Goal: Check status: Check status

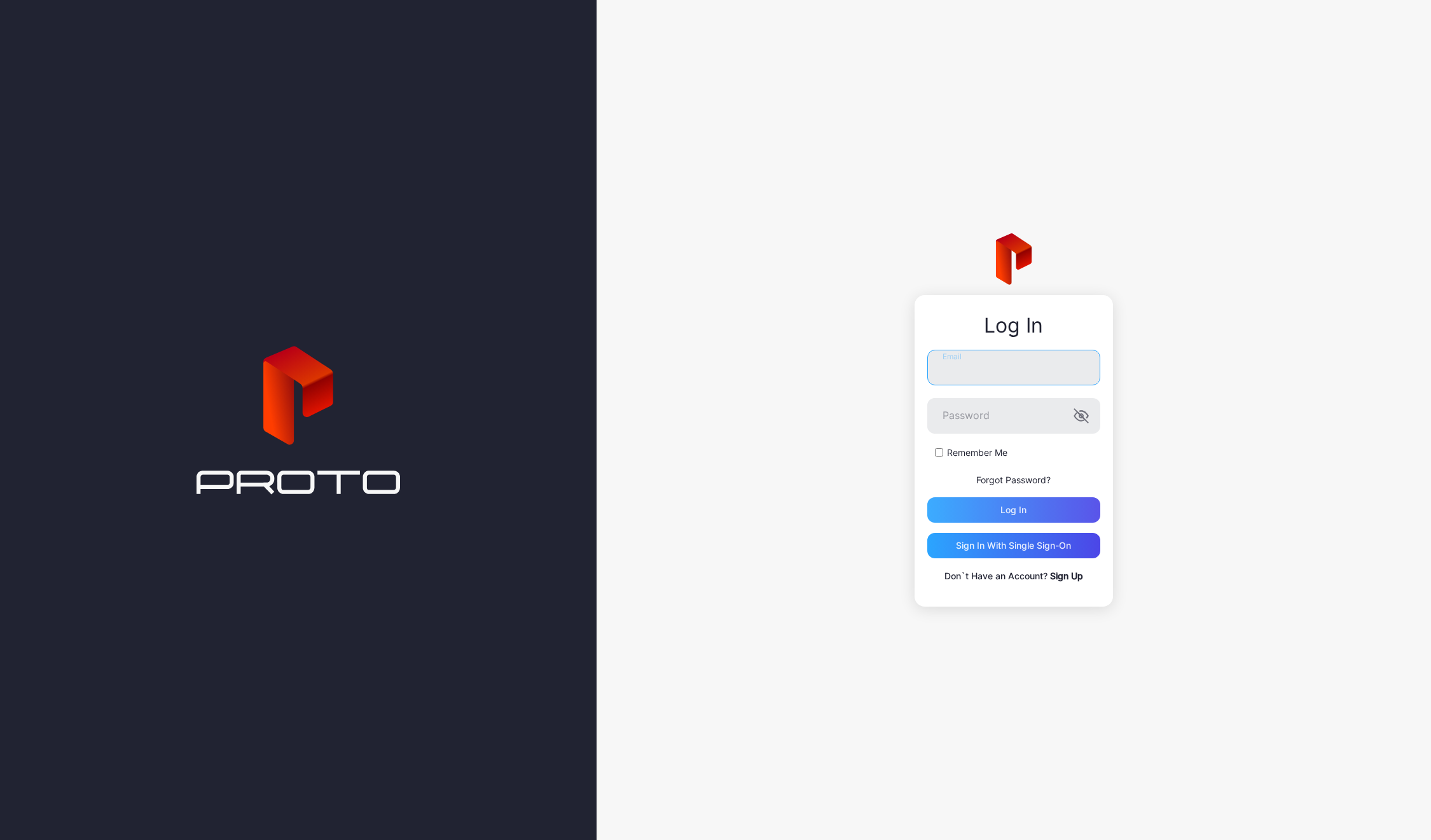
type input "**********"
click at [1039, 509] on div "Log in" at bounding box center [1013, 510] width 173 height 25
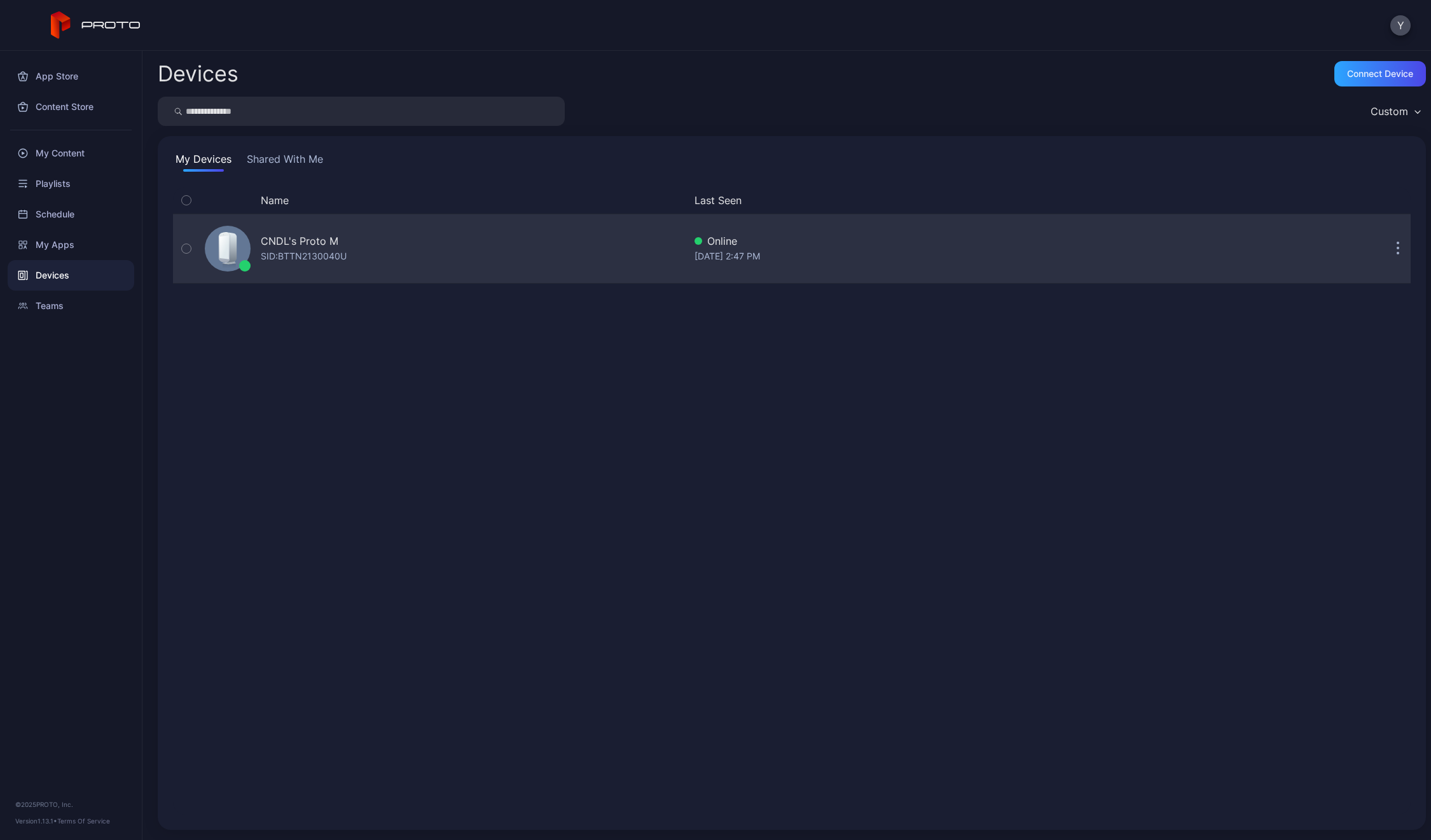
click at [275, 247] on div "CNDL's Proto M" at bounding box center [300, 241] width 78 height 15
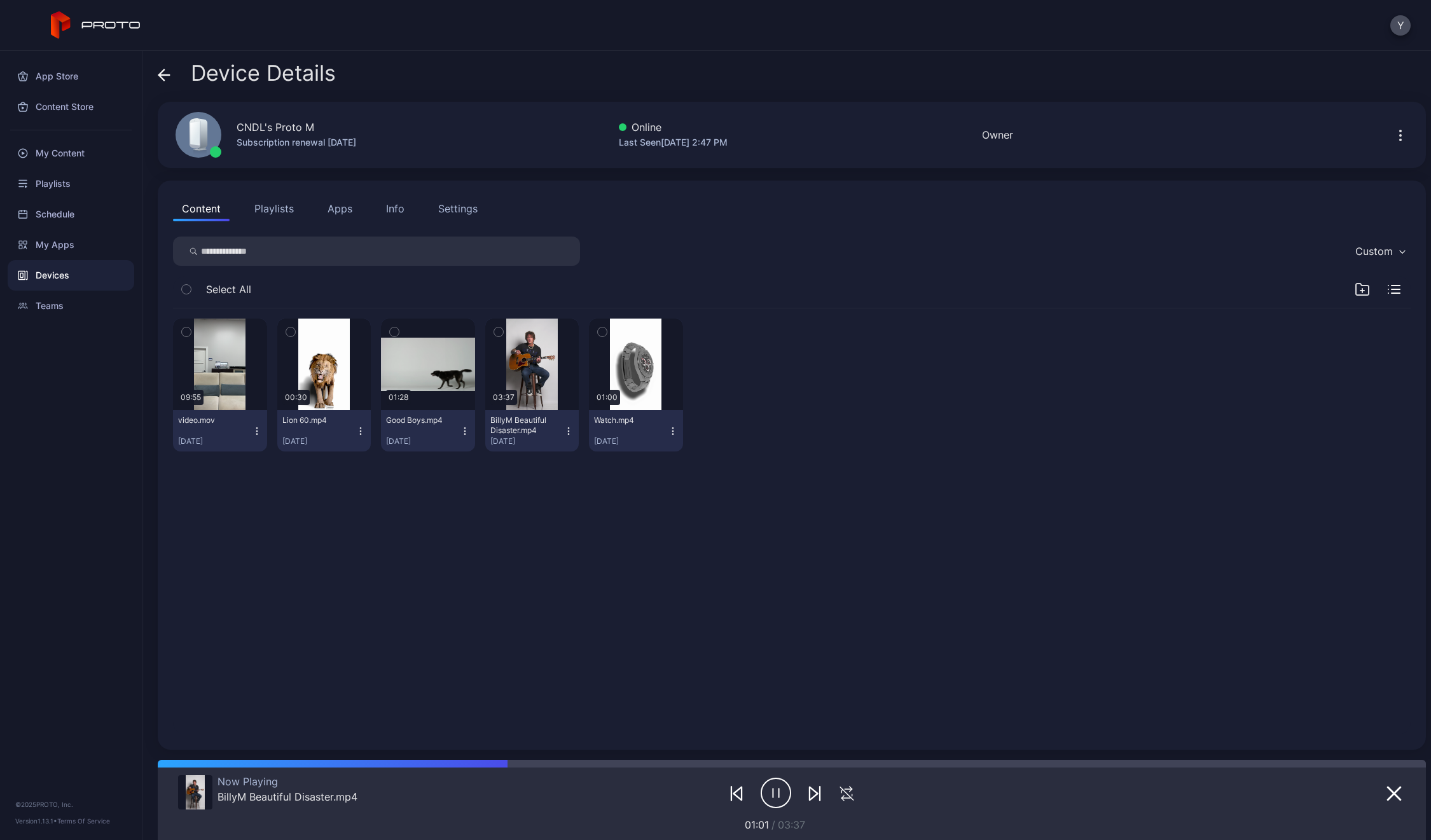
click at [269, 213] on button "Playlists" at bounding box center [274, 208] width 58 height 25
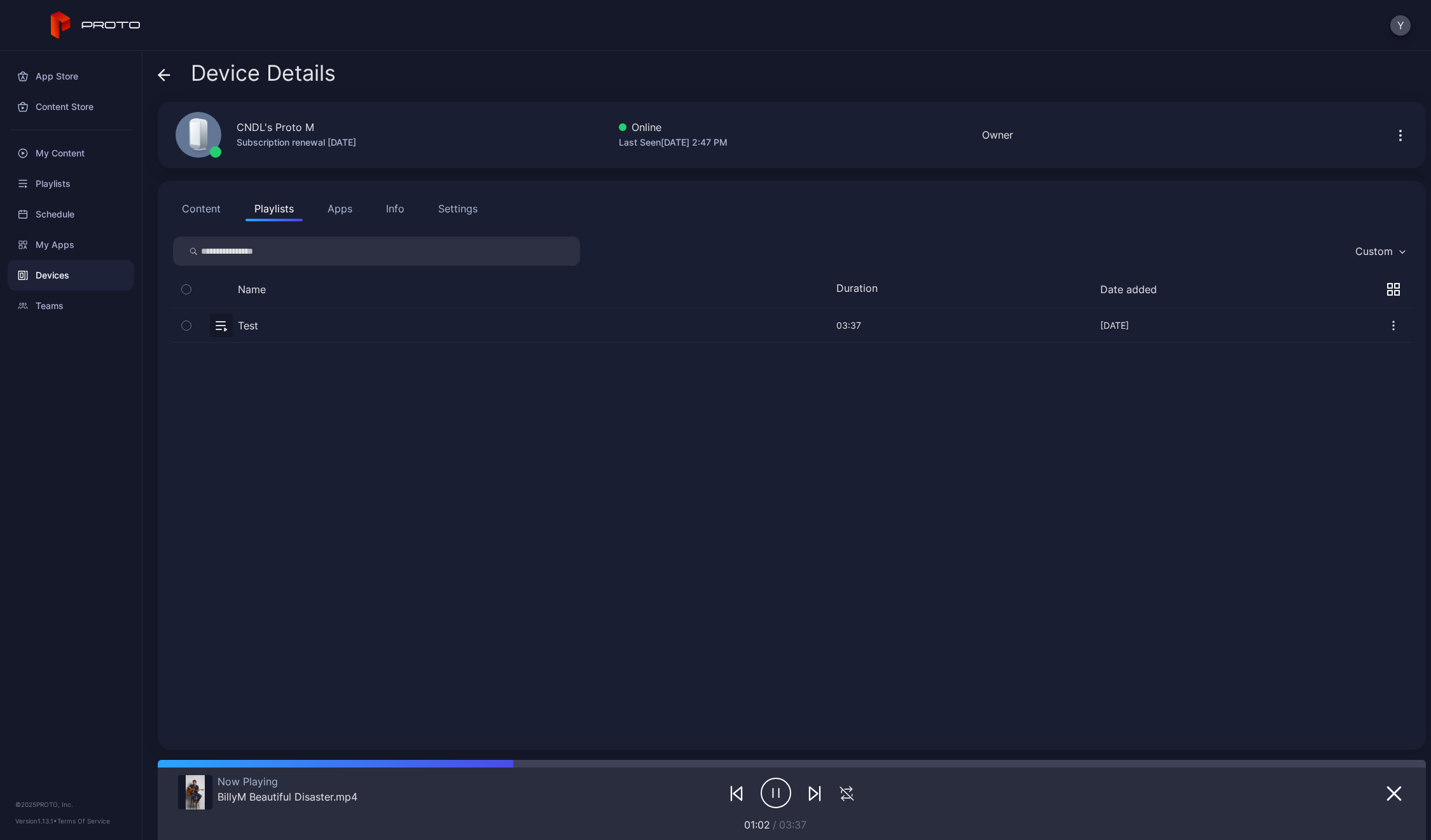
click at [321, 211] on button "Apps" at bounding box center [340, 208] width 43 height 25
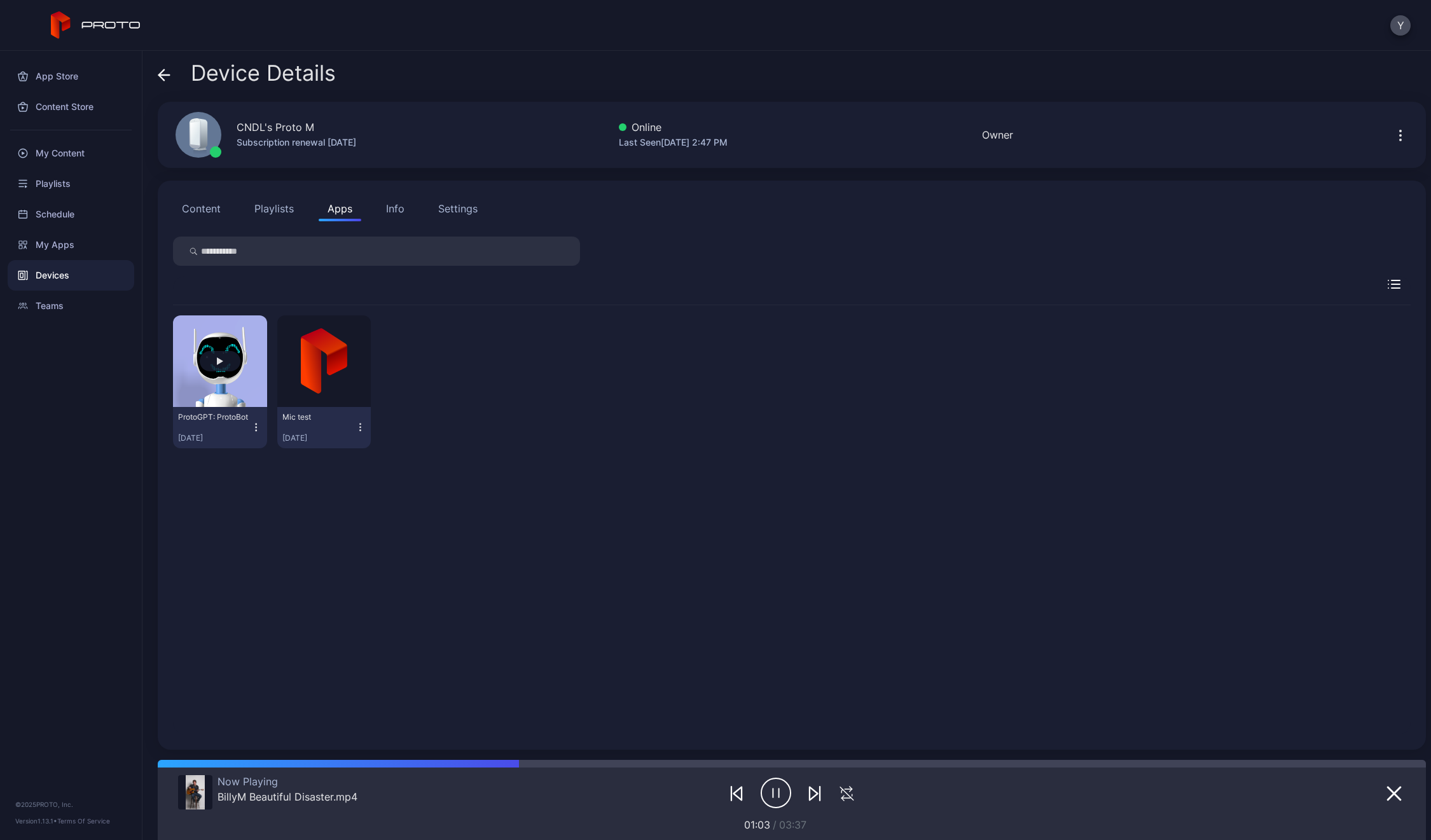
click at [208, 333] on button "button" at bounding box center [220, 361] width 94 height 92
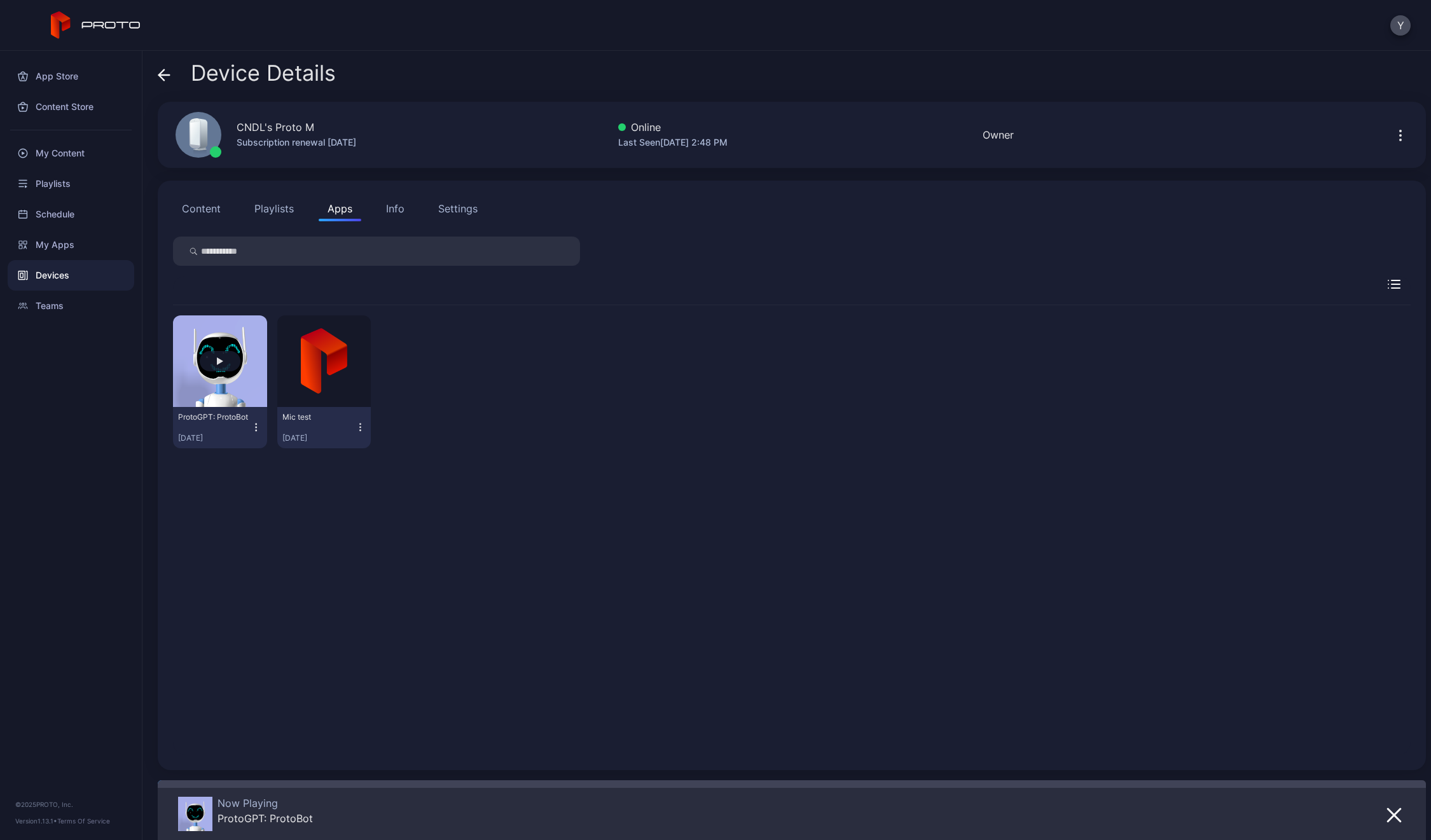
click at [247, 403] on button "button" at bounding box center [220, 361] width 94 height 92
click at [453, 552] on div "ProtoGPT: ProtoBot [DATE] Mic test [DATE]" at bounding box center [792, 530] width 1238 height 450
click at [1404, 19] on button "Y" at bounding box center [1400, 25] width 20 height 20
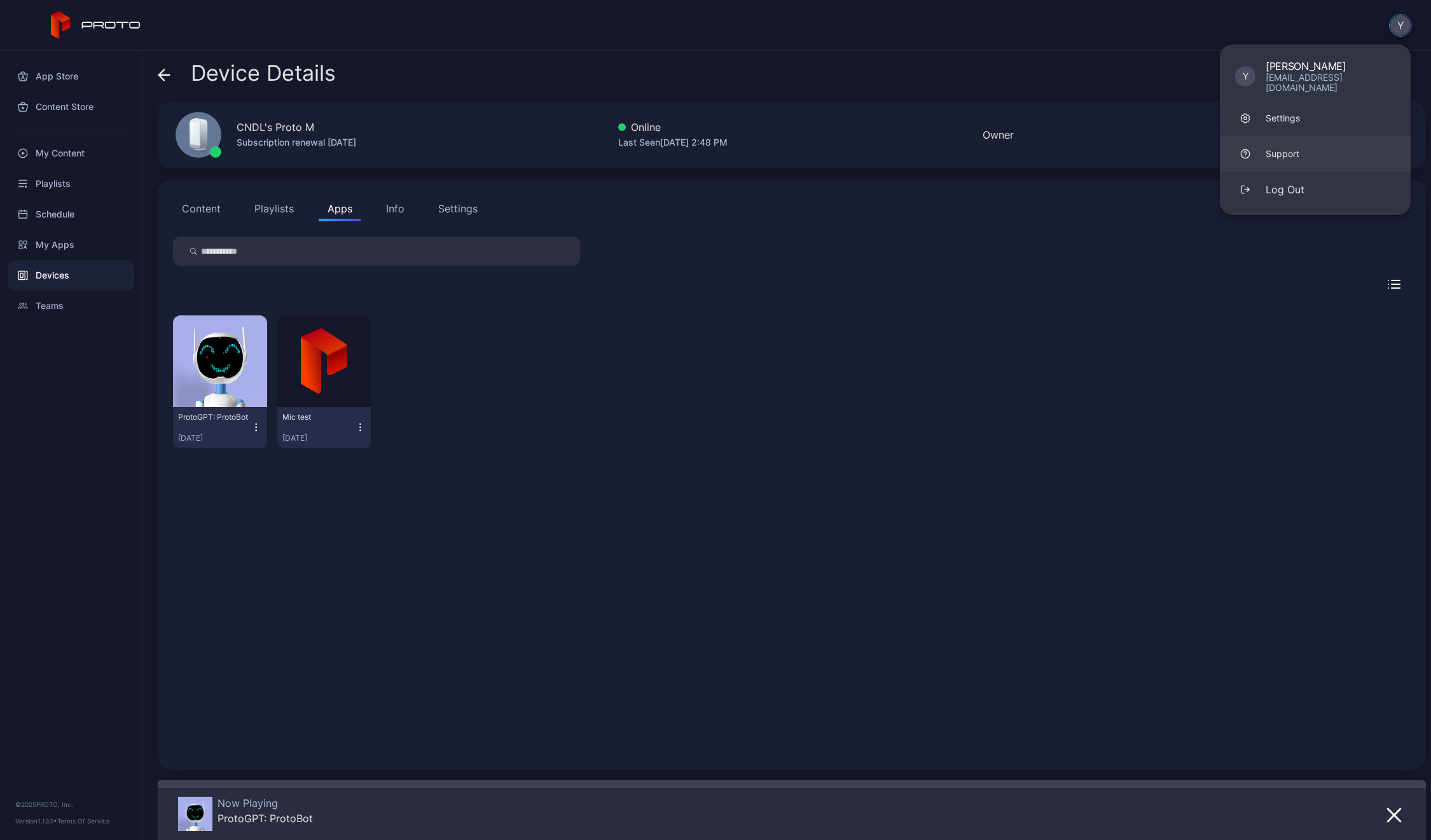
click at [1290, 147] on div "Support" at bounding box center [1283, 154] width 34 height 13
click at [1277, 112] on div "Settings" at bounding box center [1283, 119] width 34 height 13
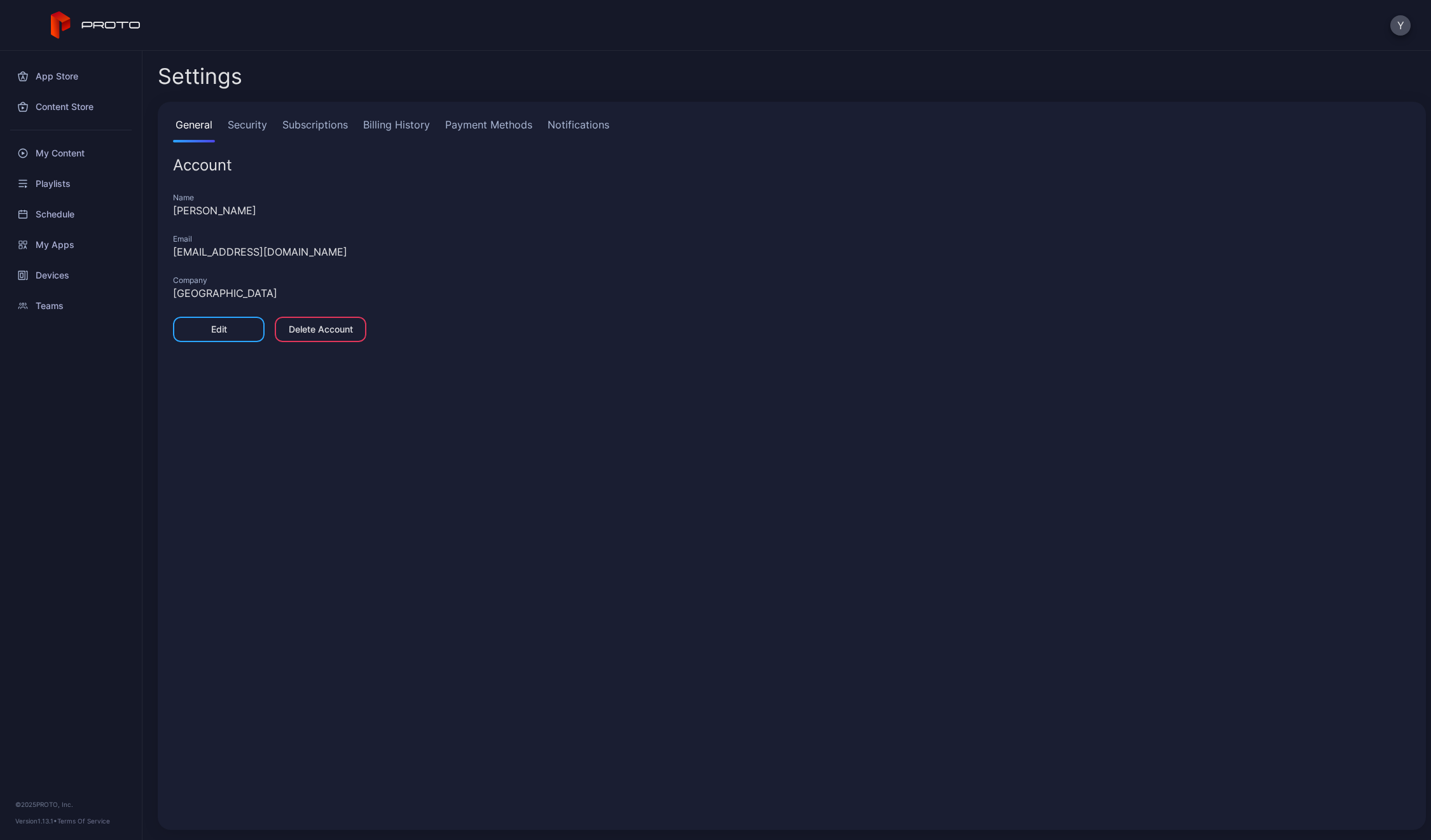
click at [252, 120] on link "Security" at bounding box center [247, 130] width 44 height 25
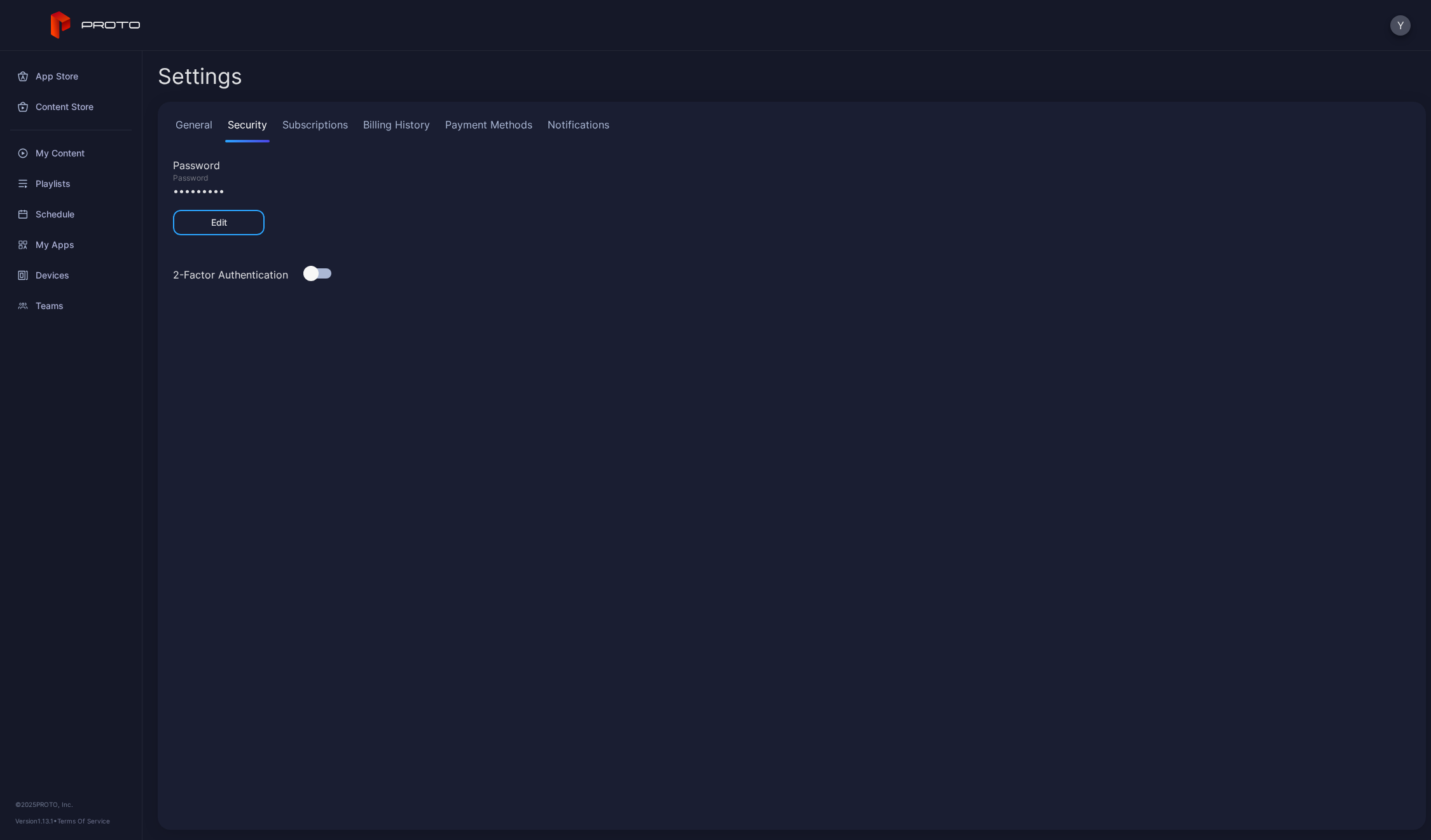
click at [496, 127] on link "Payment Methods" at bounding box center [488, 130] width 92 height 25
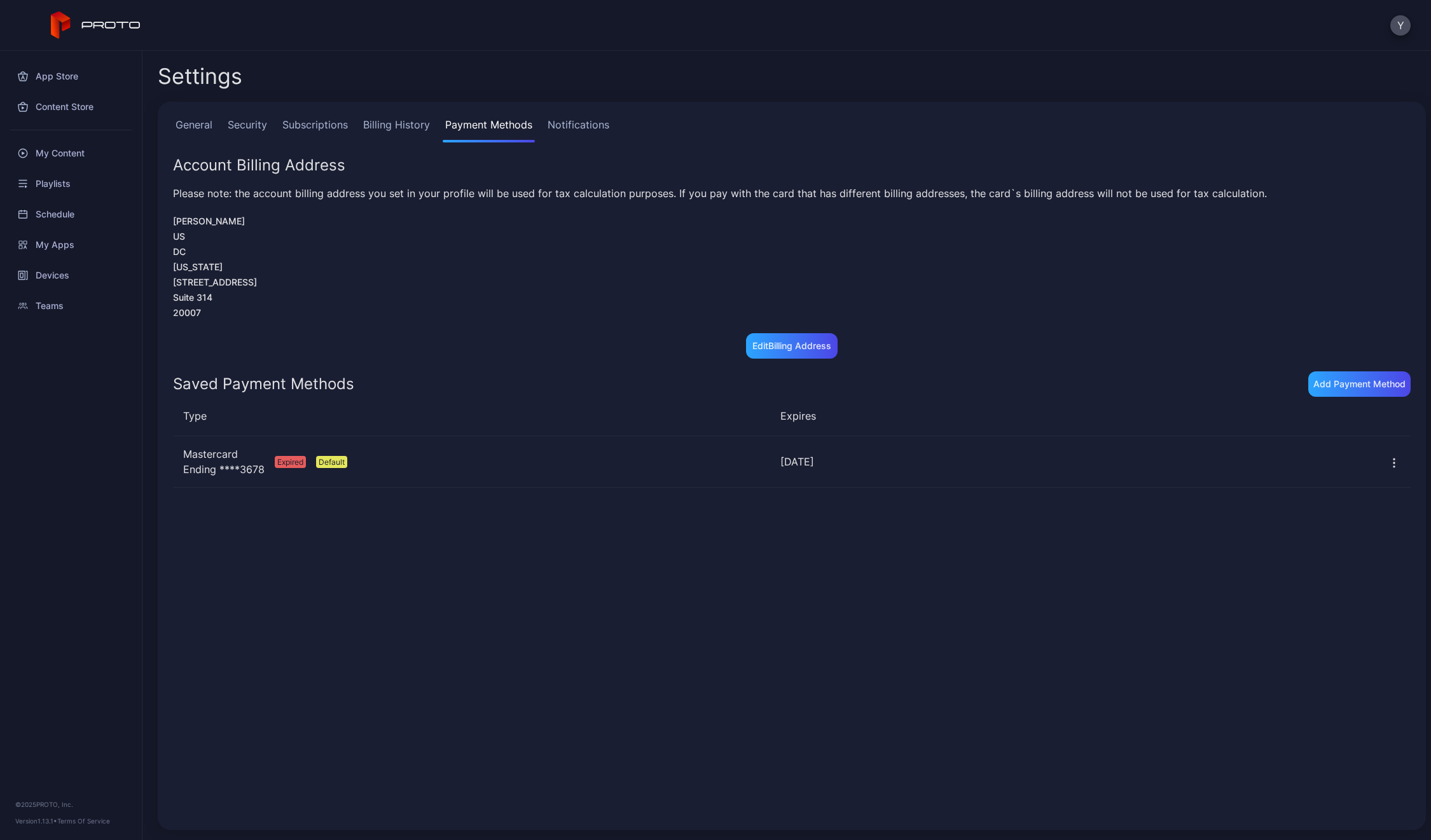
click at [550, 125] on link "Notifications" at bounding box center [578, 130] width 67 height 25
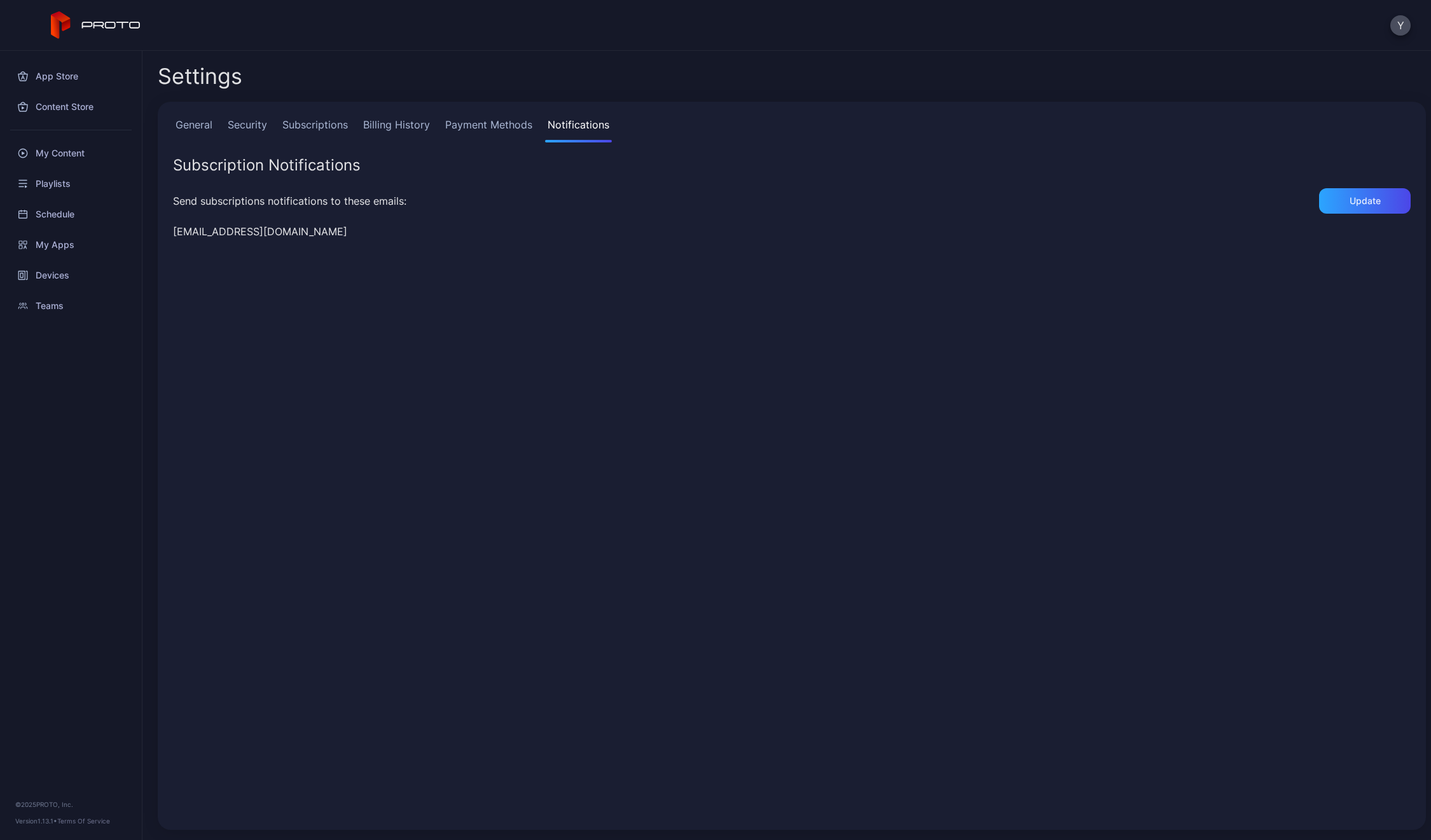
click at [333, 125] on link "Subscriptions" at bounding box center [315, 130] width 71 height 25
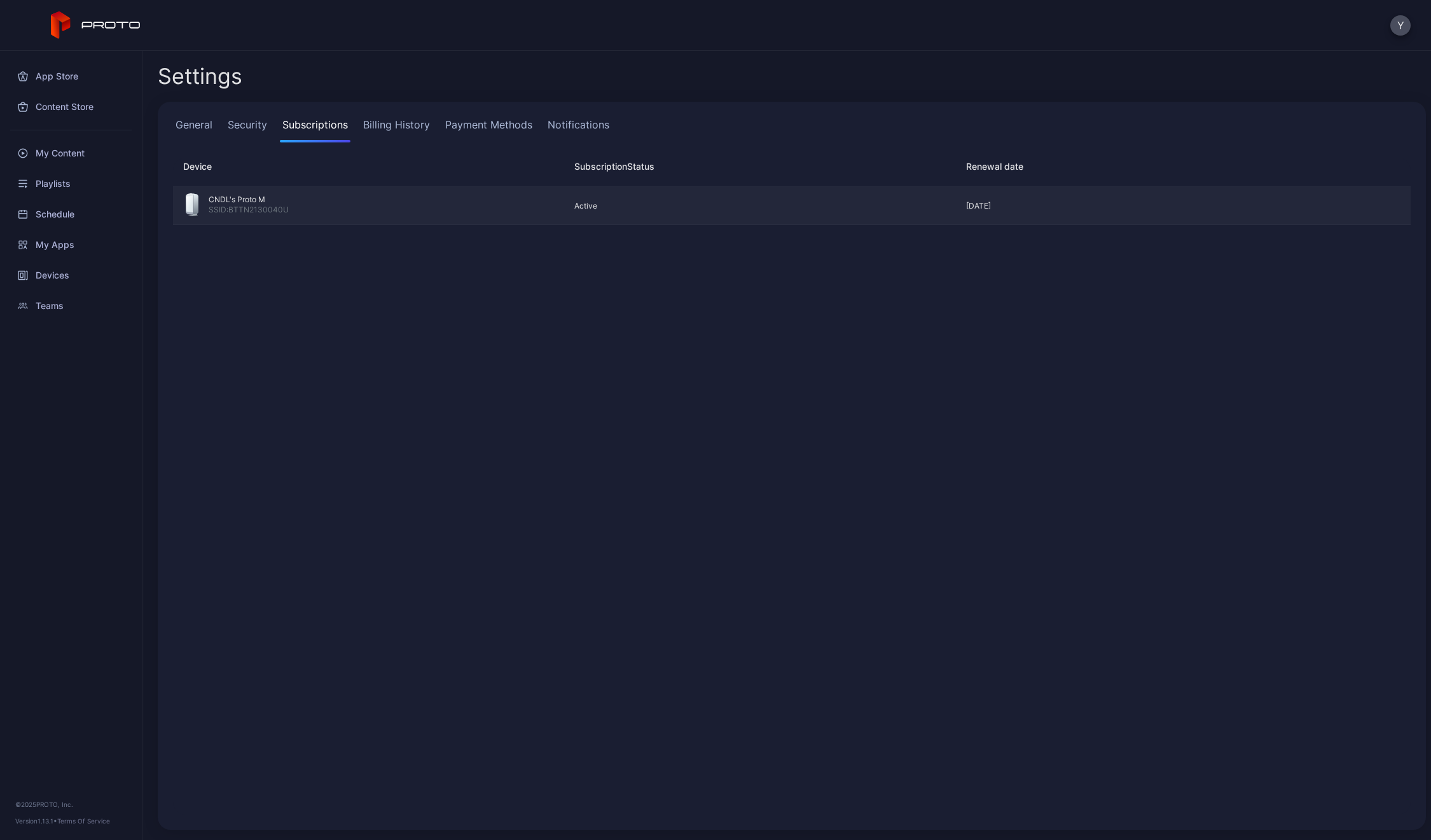
click at [239, 213] on div "SSID: BTTN2130040U" at bounding box center [248, 211] width 80 height 13
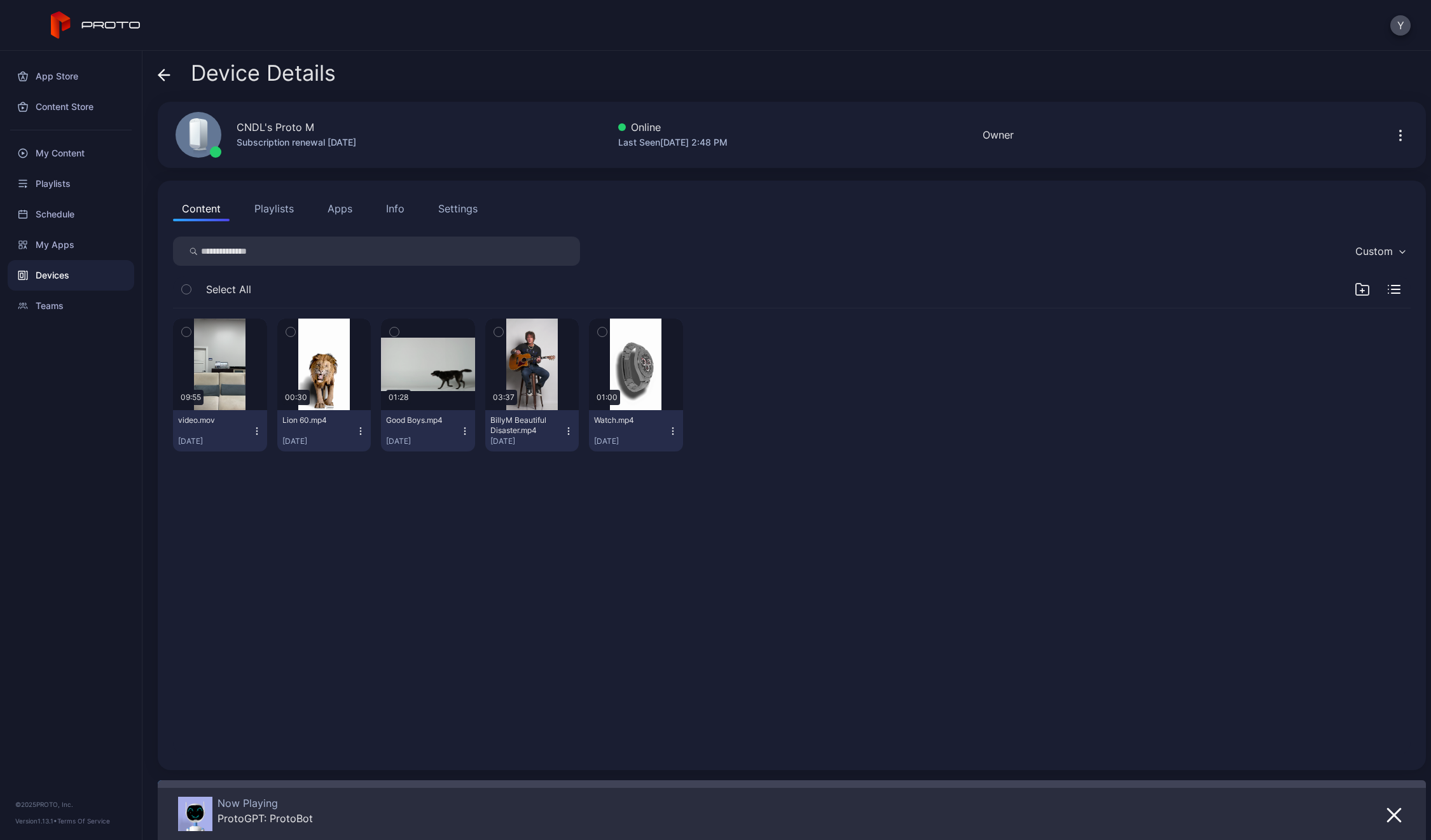
click at [1393, 137] on icon "button" at bounding box center [1401, 135] width 15 height 15
click at [981, 524] on div "09:55 video.mov [DATE] 00:30 Lion 60.mp4 [DATE] 01:28 Good Boys.mp4 [DATE] 03:3…" at bounding box center [792, 531] width 1258 height 467
click at [391, 205] on div "Info" at bounding box center [395, 208] width 18 height 15
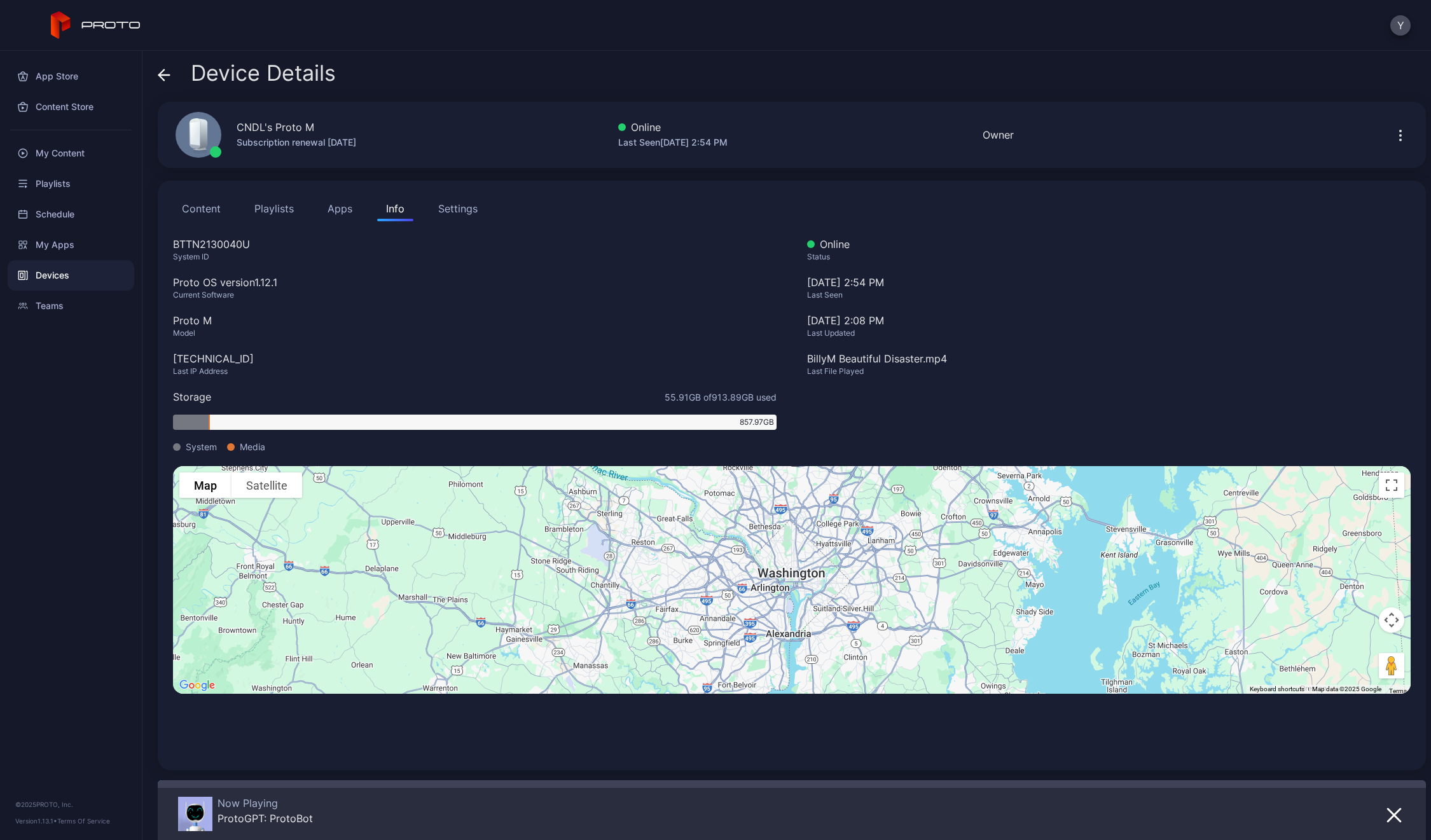
click at [218, 241] on div "BTTN2130040U" at bounding box center [475, 244] width 604 height 15
click at [212, 363] on div "[TECHNICAL_ID]" at bounding box center [475, 359] width 604 height 15
click at [222, 243] on div "BTTN2130040U" at bounding box center [475, 244] width 604 height 15
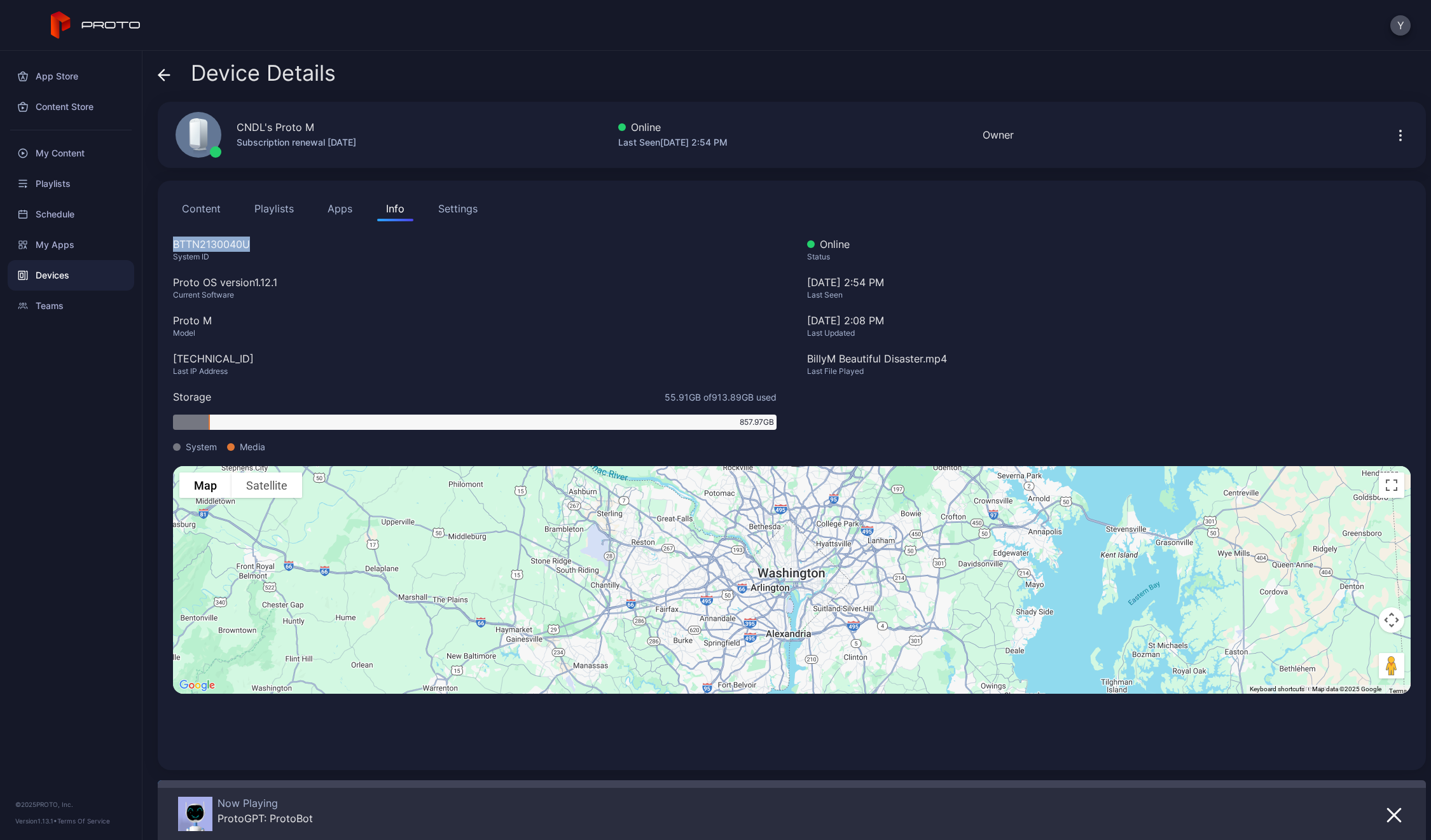
click at [222, 243] on div "BTTN2130040U" at bounding box center [475, 244] width 604 height 15
copy div "BTTN2130040U"
click at [208, 295] on div "Current Software" at bounding box center [475, 295] width 604 height 11
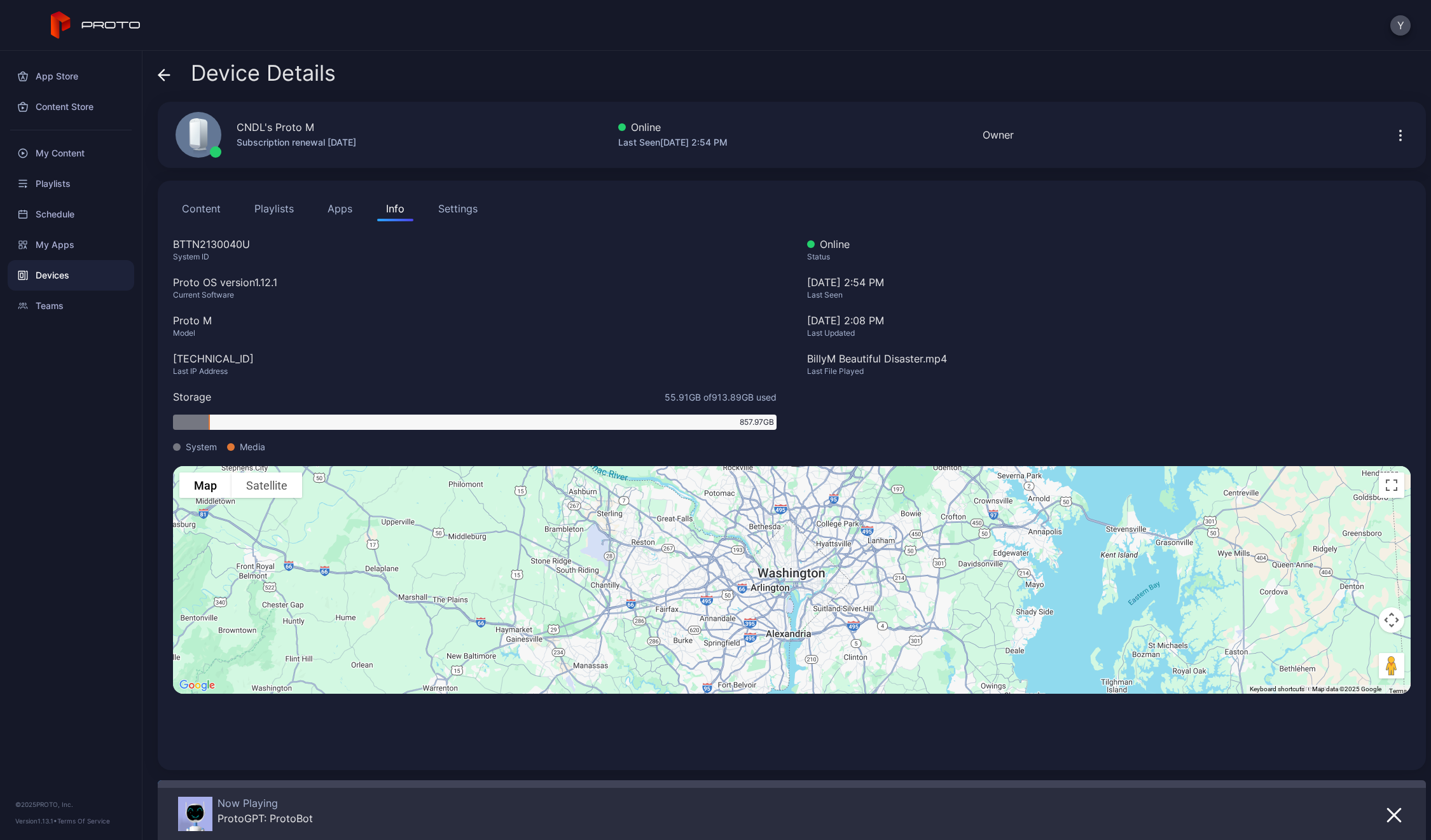
click at [218, 283] on div "Proto OS version 1.12.1" at bounding box center [475, 283] width 604 height 15
copy div "Proto OS version 1.12.1"
